Goal: Task Accomplishment & Management: Complete application form

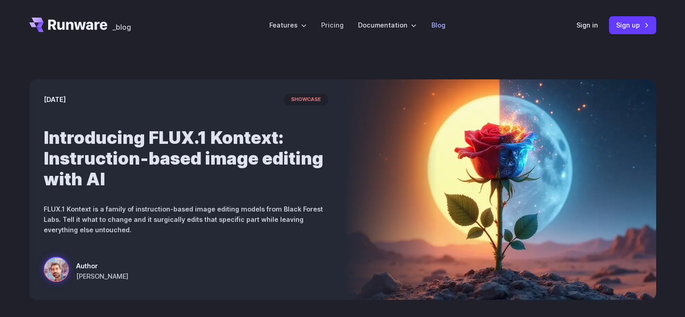
click at [431, 23] on link "Blog" at bounding box center [438, 25] width 14 height 10
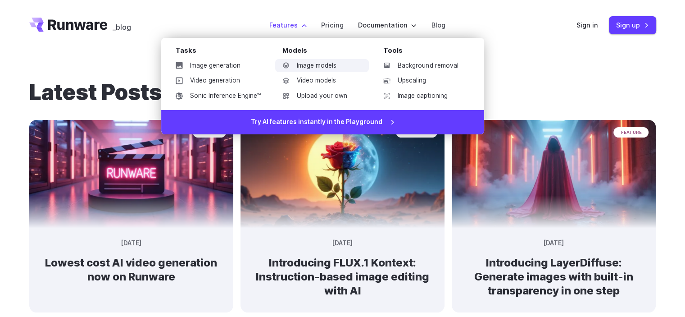
click at [303, 63] on link "Image models" at bounding box center [322, 66] width 94 height 14
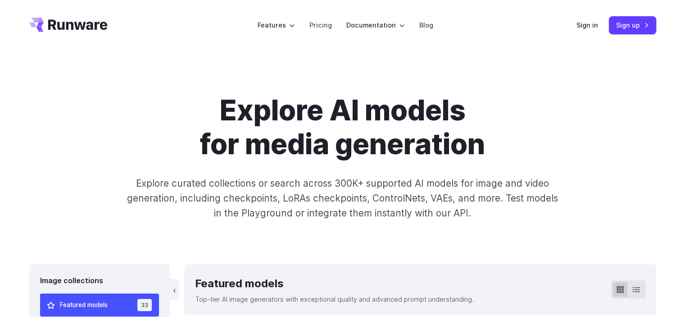
click at [193, 179] on p "Explore curated collections or search across 300K+ supported AI models for imag…" at bounding box center [342, 198] width 439 height 45
copy p "curated"
click at [495, 107] on h1 "Explore AI models for media generation" at bounding box center [343, 128] width 502 height 68
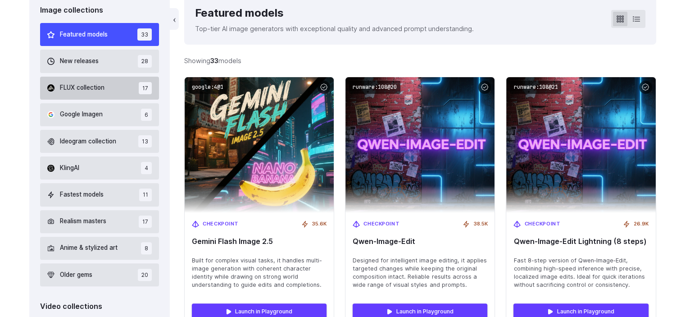
scroll to position [225, 0]
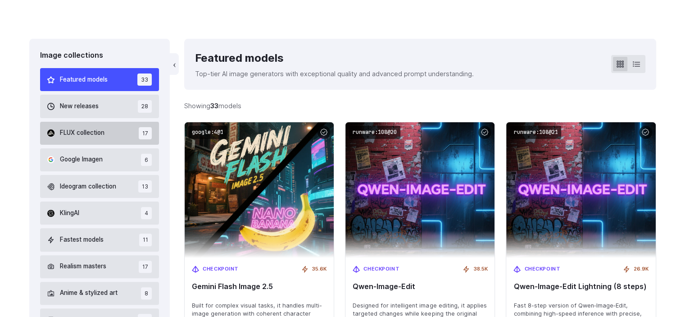
click at [113, 135] on button "FLUX collection 17" at bounding box center [99, 133] width 119 height 23
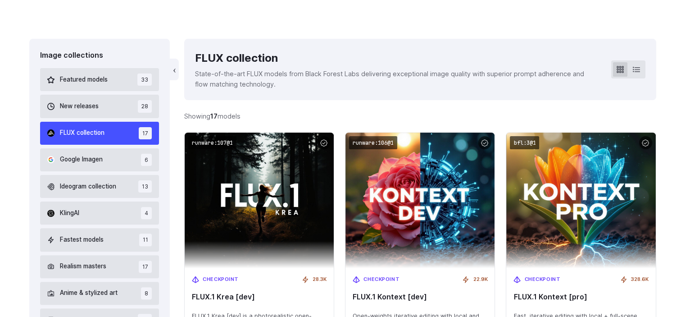
scroll to position [206, 0]
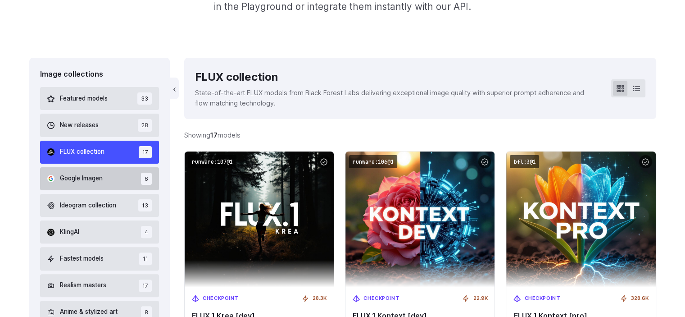
click at [77, 173] on button "Google Imagen 6" at bounding box center [99, 178] width 119 height 23
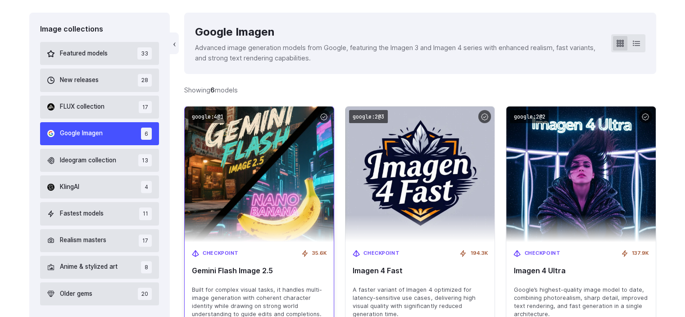
scroll to position [296, 0]
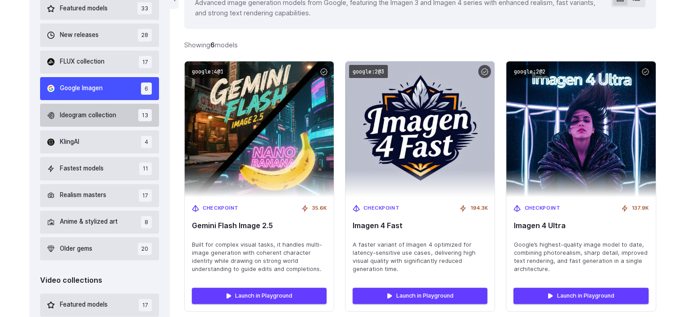
click at [94, 111] on span "Ideogram collection" at bounding box center [88, 115] width 56 height 10
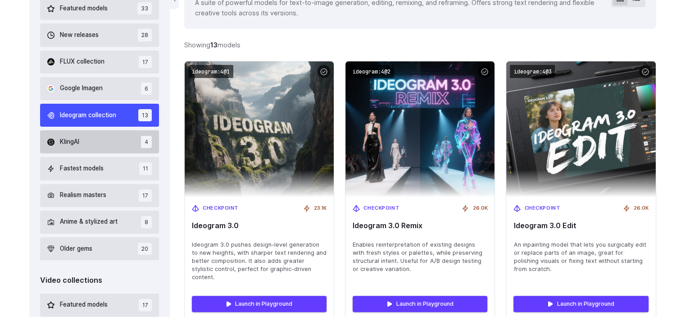
scroll to position [251, 0]
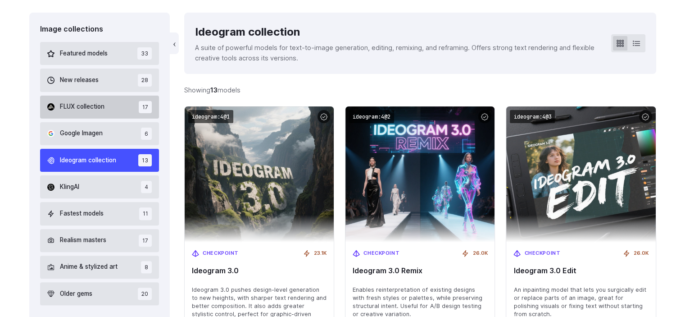
click at [98, 109] on span "FLUX collection" at bounding box center [82, 107] width 45 height 10
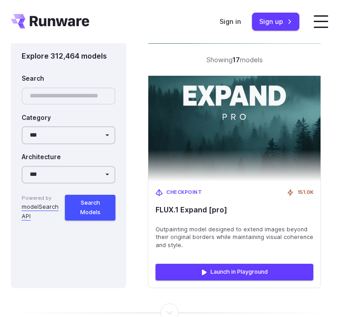
scroll to position [4710, 0]
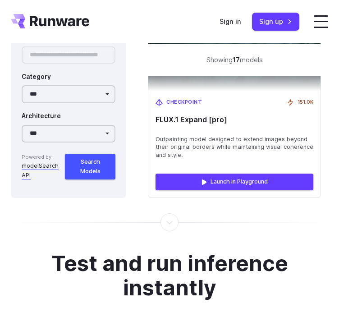
click at [128, 18] on header "Features Tasks Image generation Video generation Sonic Inference Engine™ Models…" at bounding box center [169, 21] width 339 height 43
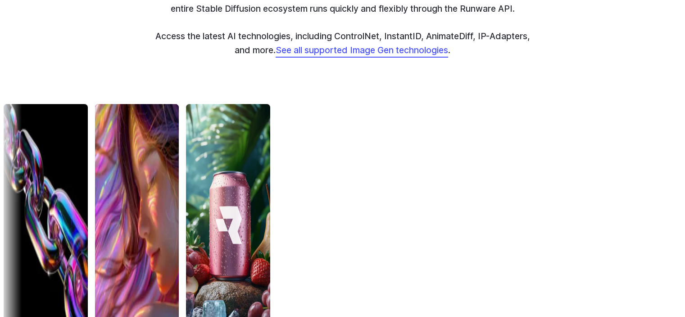
scroll to position [2898, 0]
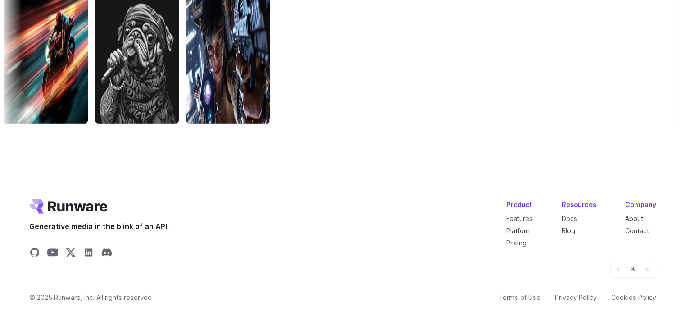
click at [631, 217] on link "About" at bounding box center [634, 218] width 18 height 8
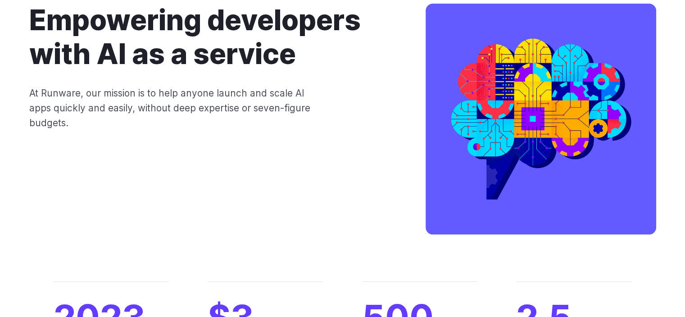
scroll to position [45, 0]
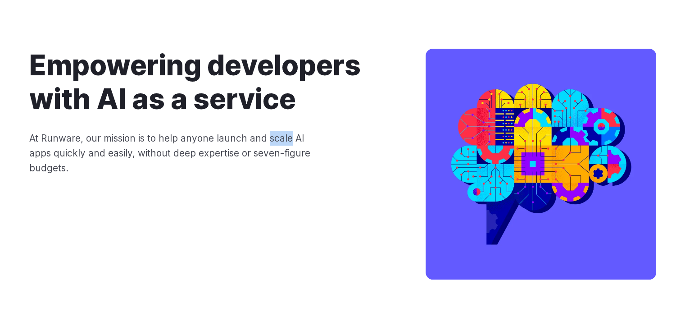
drag, startPoint x: 266, startPoint y: 140, endPoint x: 291, endPoint y: 134, distance: 26.0
click at [291, 134] on p "At Runware, our mission is to help anyone launch and scale AI apps quickly and …" at bounding box center [176, 153] width 294 height 45
copy p "scale"
click at [336, 178] on div "Empowering developers with AI as a service At Runware, our mission is to help a…" at bounding box center [342, 166] width 627 height 234
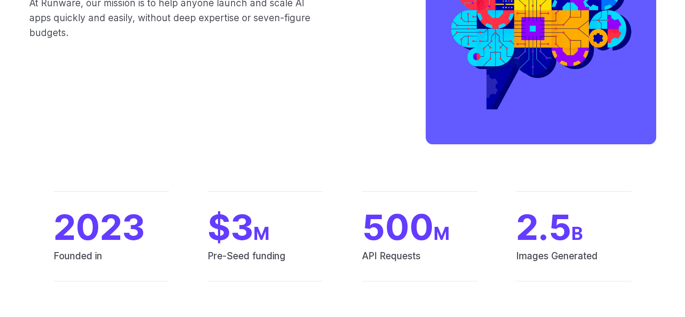
scroll to position [0, 0]
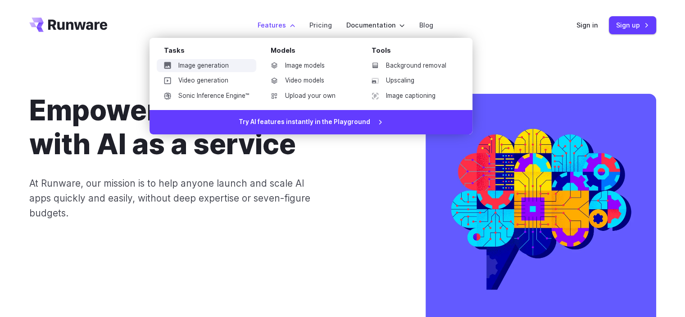
click at [227, 68] on link "Image generation" at bounding box center [207, 66] width 100 height 14
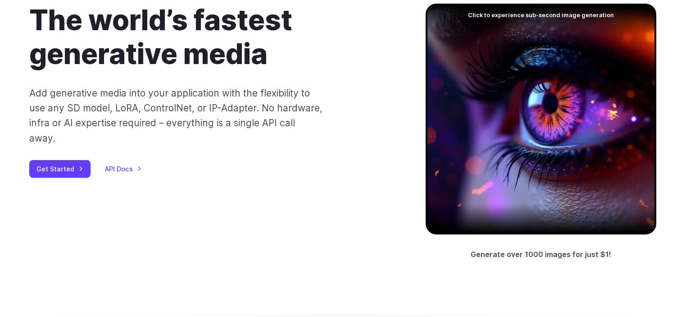
scroll to position [135, 0]
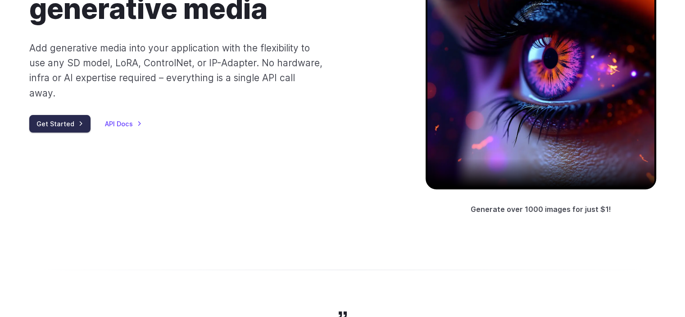
click at [53, 115] on link "Get Started" at bounding box center [59, 124] width 61 height 18
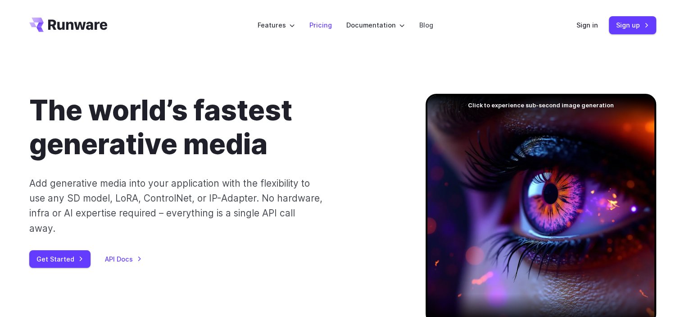
click at [312, 31] on li "Pricing" at bounding box center [320, 25] width 37 height 25
click at [330, 29] on link "Pricing" at bounding box center [320, 25] width 23 height 10
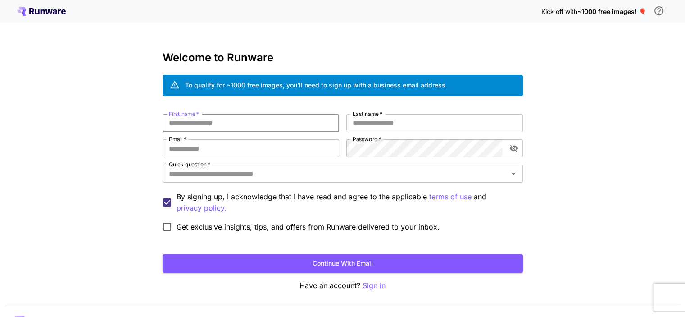
click at [193, 131] on input "First name   *" at bounding box center [251, 123] width 177 height 18
type input "*******"
click at [372, 118] on input "Last name   *" at bounding box center [434, 123] width 177 height 18
type input "******"
click at [304, 155] on input "Email   *" at bounding box center [251, 148] width 177 height 18
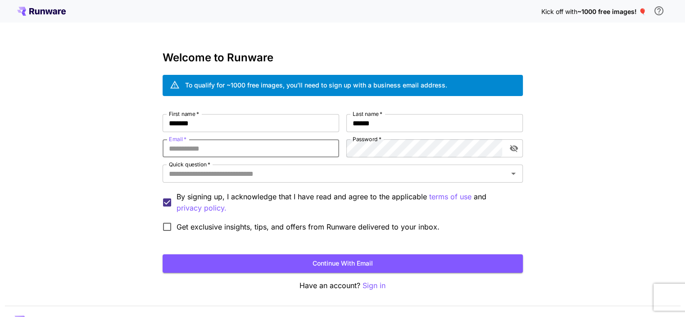
type input "**********"
click at [323, 182] on div "Quick question   *" at bounding box center [343, 173] width 360 height 18
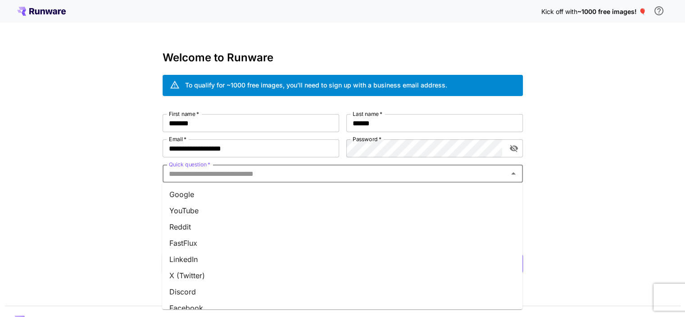
click at [317, 192] on li "Google" at bounding box center [342, 194] width 360 height 16
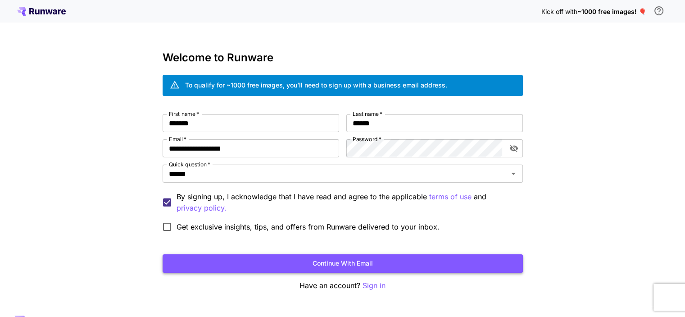
click at [369, 260] on button "Continue with email" at bounding box center [343, 263] width 360 height 18
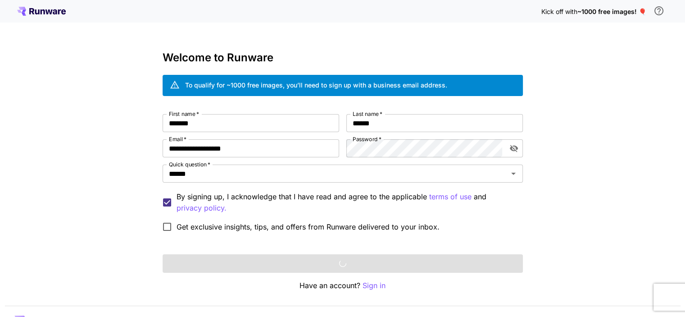
click at [293, 229] on span "Get exclusive insights, tips, and offers from Runware delivered to your inbox." at bounding box center [308, 226] width 263 height 11
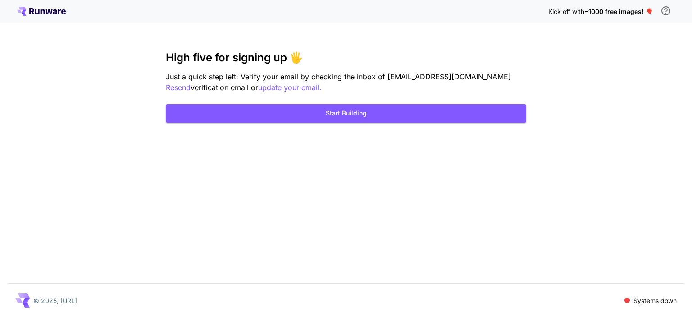
drag, startPoint x: 331, startPoint y: 253, endPoint x: 337, endPoint y: 257, distance: 7.1
click at [337, 257] on div "Kick off with ~1000 free images! 🎈 High five for signing up 🖐️ Just a quick ste…" at bounding box center [346, 158] width 692 height 317
click at [337, 118] on button "Start Building" at bounding box center [346, 113] width 360 height 18
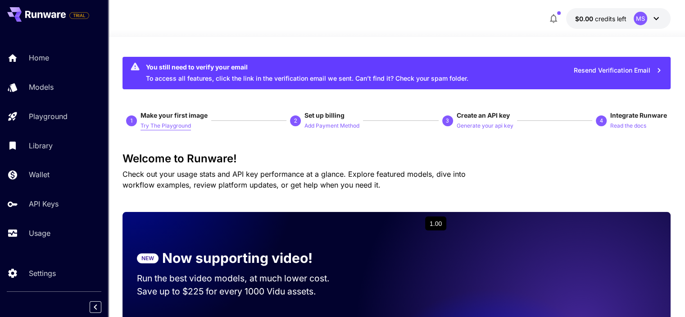
click at [182, 125] on p "Try The Playground" at bounding box center [166, 126] width 50 height 9
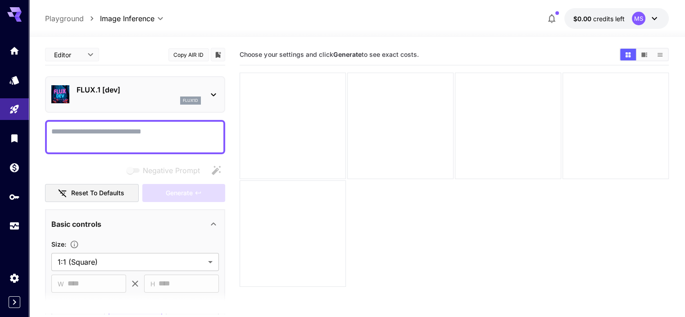
click at [186, 97] on p "flux1d" at bounding box center [190, 100] width 15 height 6
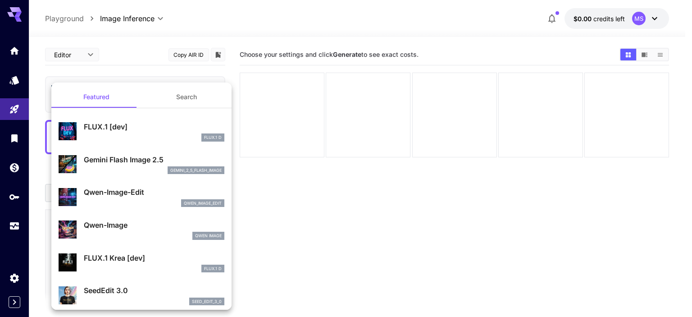
click at [331, 222] on div at bounding box center [346, 158] width 692 height 317
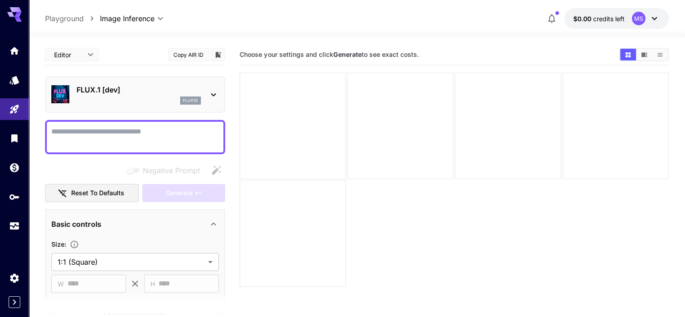
click at [171, 101] on div "flux1d" at bounding box center [139, 100] width 124 height 8
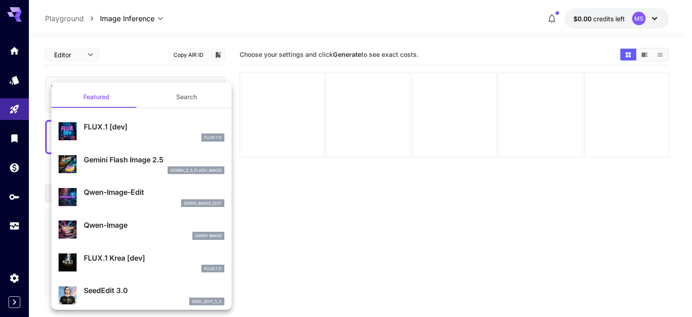
click at [288, 177] on div at bounding box center [346, 158] width 692 height 317
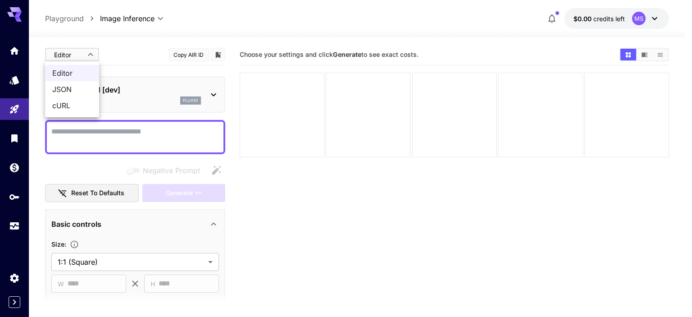
click at [88, 54] on body "**********" at bounding box center [346, 194] width 692 height 388
click at [90, 82] on li "JSON" at bounding box center [72, 89] width 54 height 16
type input "****"
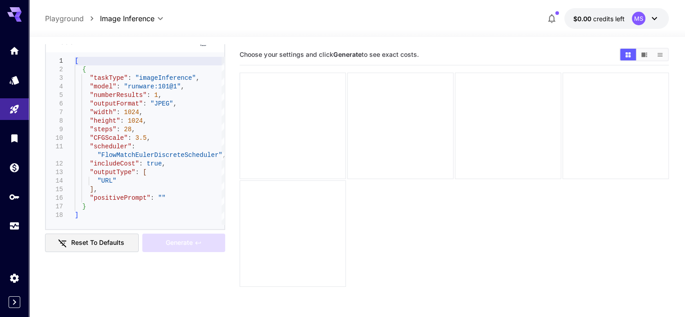
scroll to position [135, 0]
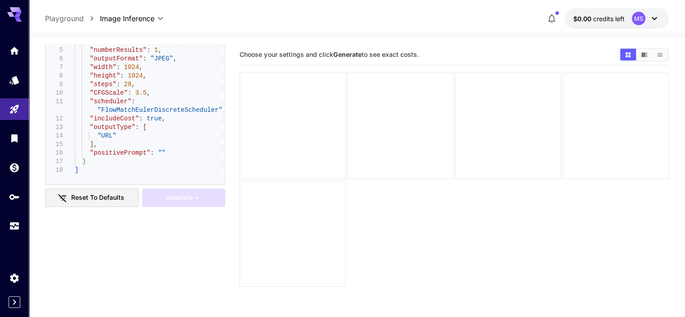
click at [268, 223] on section "Choose your settings and click Generate to see exact costs." at bounding box center [454, 202] width 429 height 317
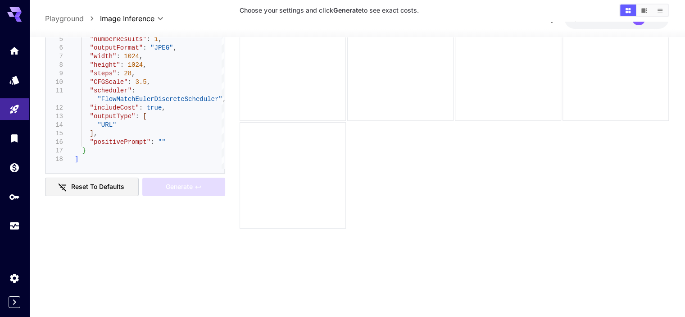
scroll to position [0, 0]
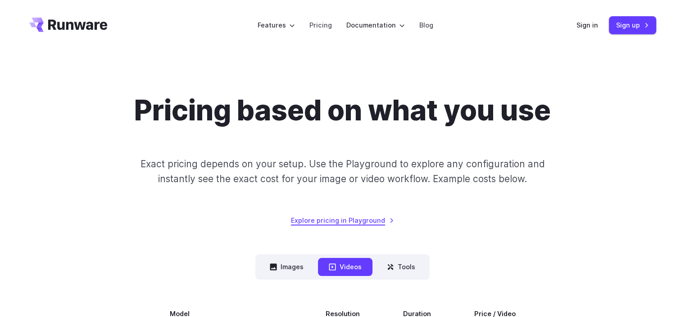
click at [342, 223] on link "Explore pricing in Playground" at bounding box center [342, 220] width 103 height 10
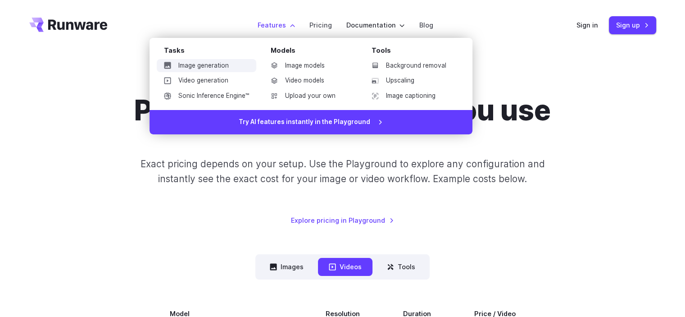
click at [228, 63] on link "Image generation" at bounding box center [207, 66] width 100 height 14
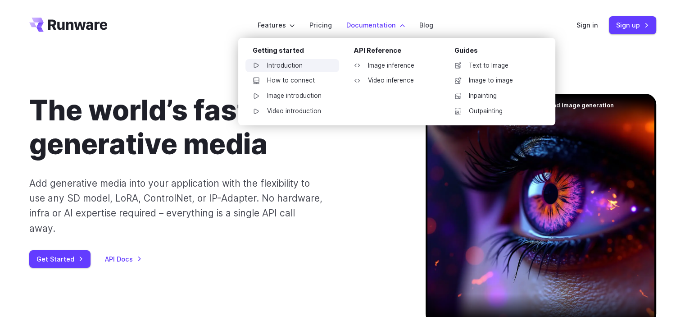
click at [294, 63] on link "Introduction" at bounding box center [292, 66] width 94 height 14
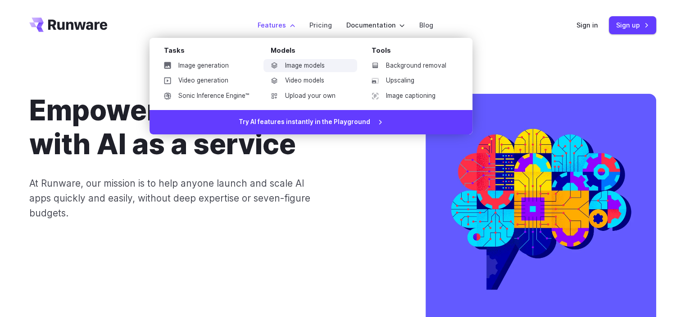
click at [298, 64] on link "Image models" at bounding box center [310, 66] width 94 height 14
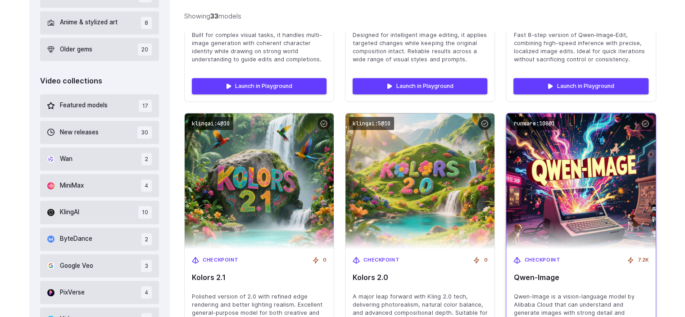
scroll to position [405, 0]
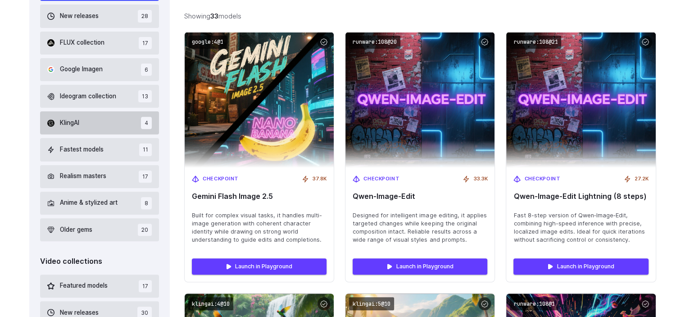
click at [93, 118] on button "KlingAI 4" at bounding box center [99, 122] width 119 height 23
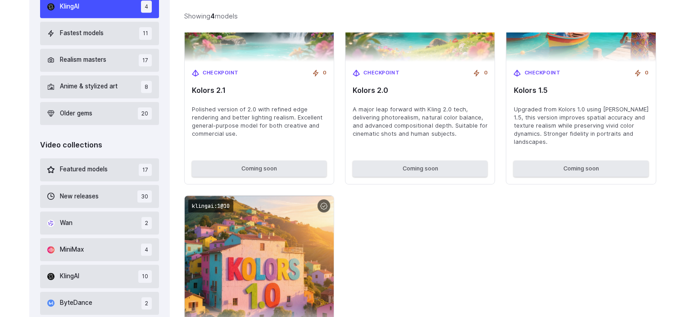
scroll to position [341, 0]
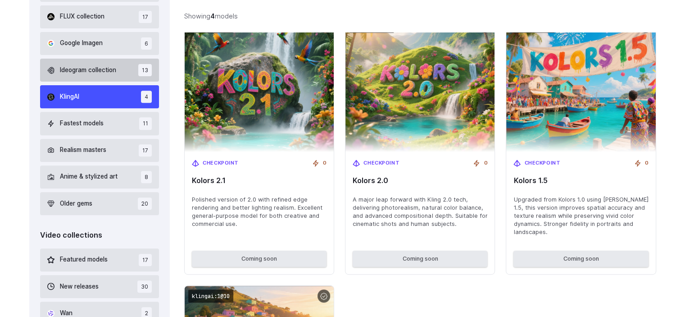
click at [93, 64] on button "Ideogram collection 13" at bounding box center [99, 70] width 119 height 23
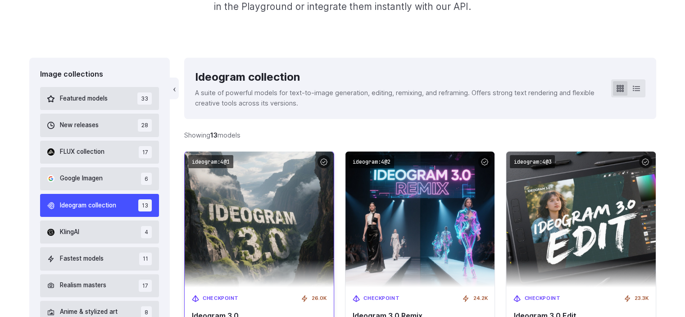
scroll to position [296, 0]
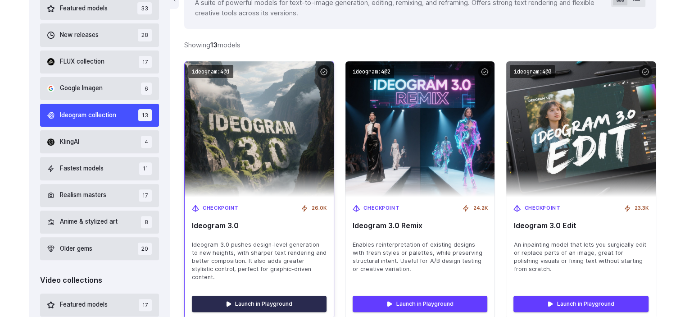
click at [294, 295] on link "Launch in Playground" at bounding box center [259, 303] width 135 height 16
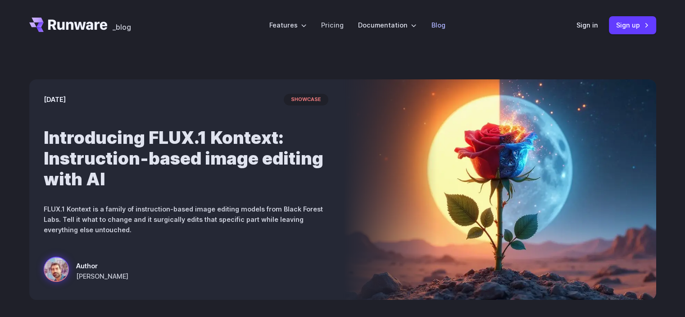
click at [433, 24] on link "Blog" at bounding box center [438, 25] width 14 height 10
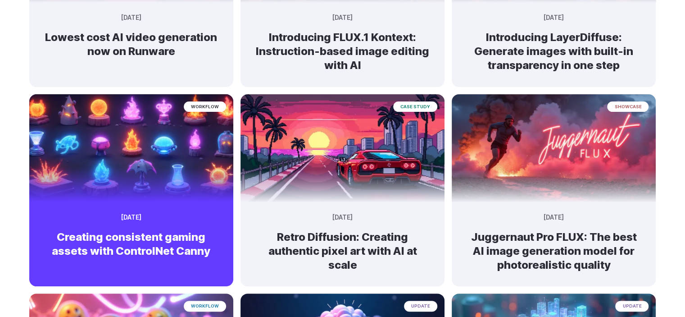
scroll to position [90, 0]
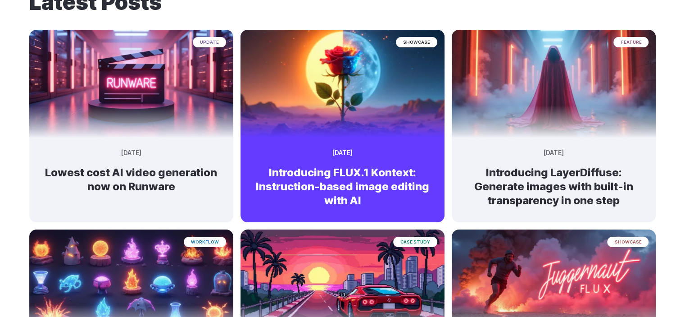
click at [367, 77] on img at bounding box center [342, 80] width 214 height 114
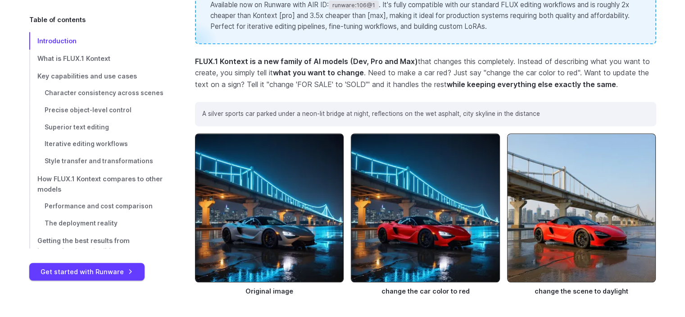
scroll to position [225, 0]
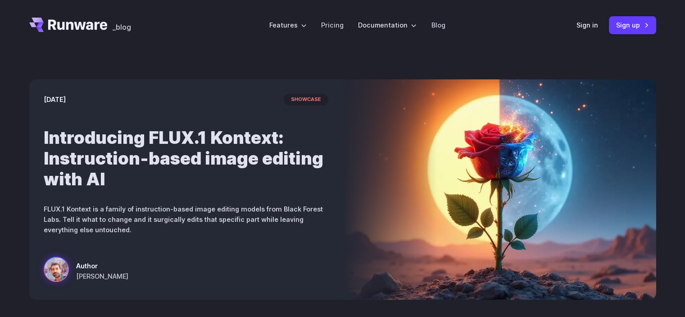
click at [77, 15] on header "_blog Features Tasks Image generation Video generation Sonic Inference Engine™ …" at bounding box center [342, 25] width 649 height 50
click at [50, 24] on icon "Go to /" at bounding box center [77, 24] width 59 height 10
